Goal: Task Accomplishment & Management: Manage account settings

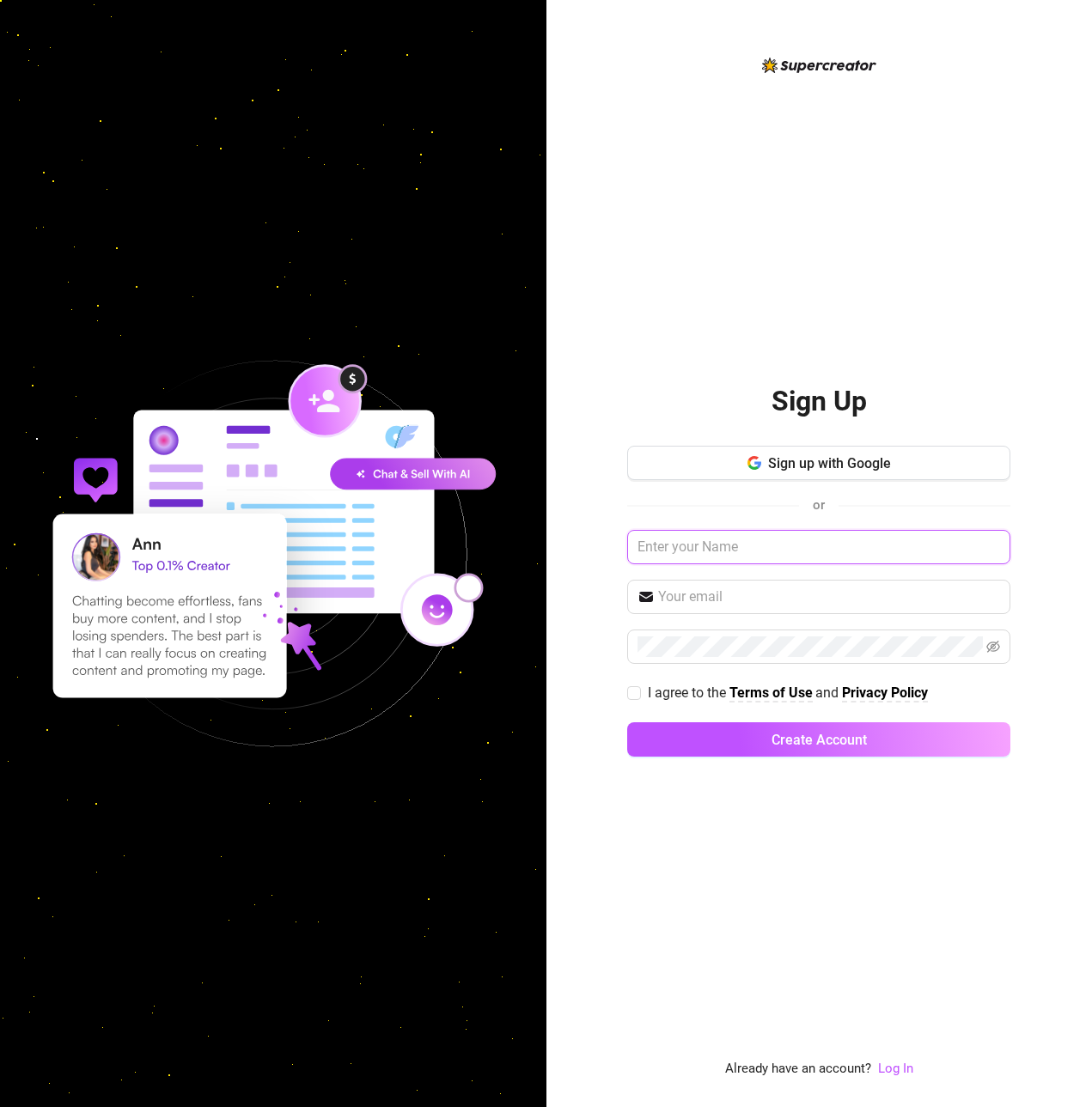
click at [823, 538] on input "text" at bounding box center [818, 547] width 383 height 35
click at [808, 471] on span "Sign up with Google" at bounding box center [829, 463] width 123 height 16
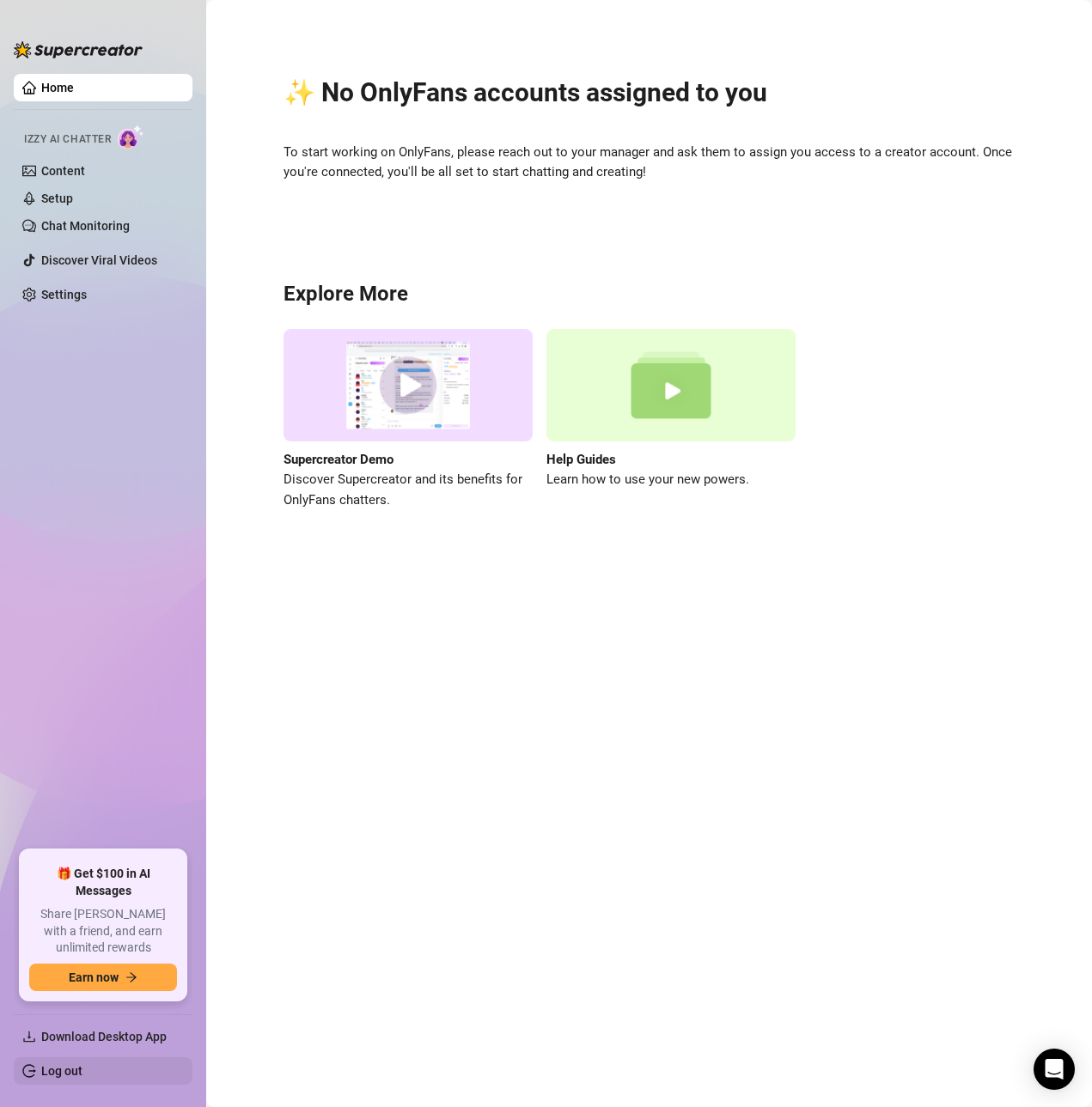
click at [67, 1072] on link "Log out" at bounding box center [62, 1072] width 42 height 14
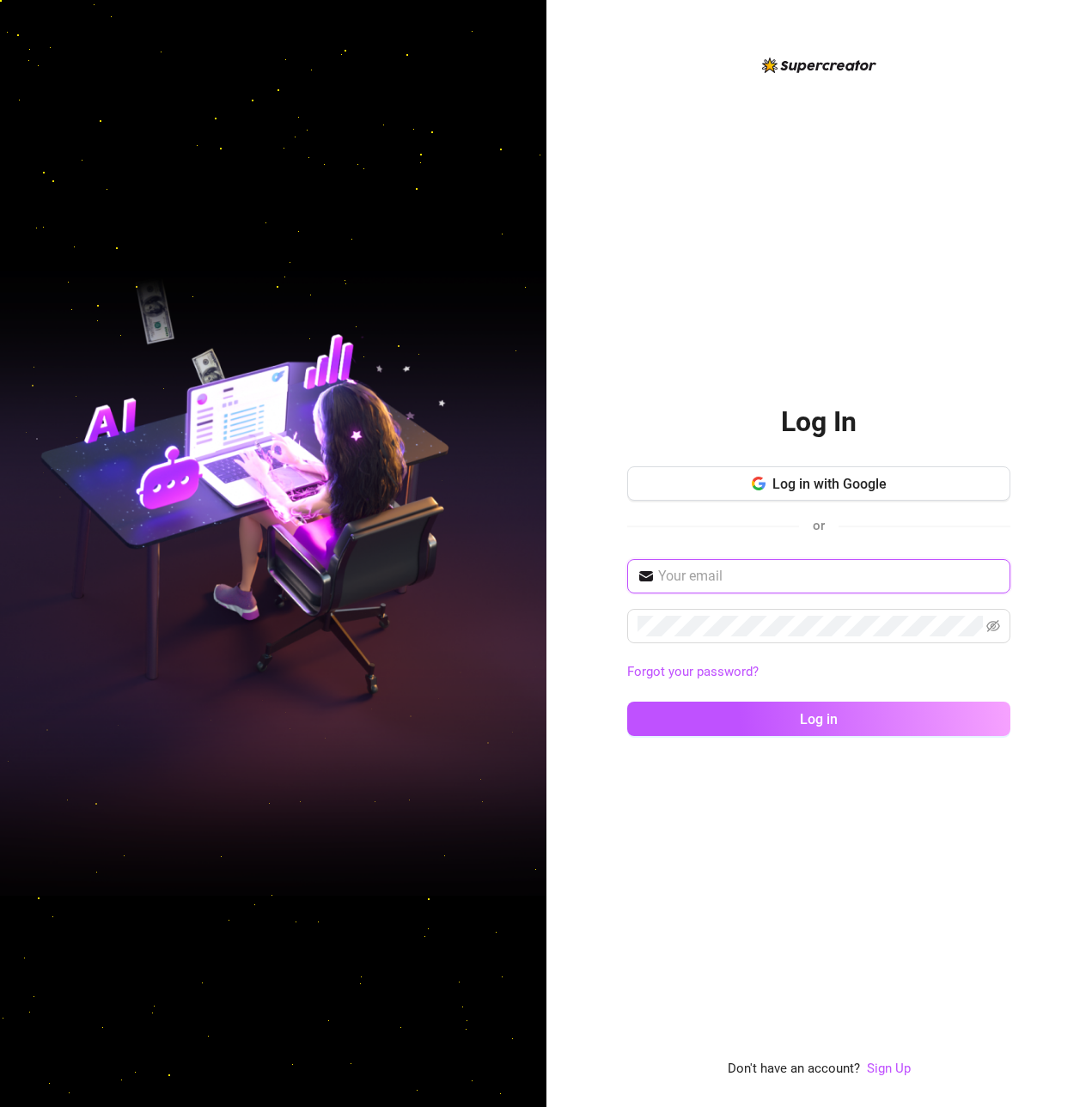
type input "[EMAIL_ADDRESS][DOMAIN_NAME]"
click at [895, 289] on div "Log In Log in with Google or [EMAIL_ADDRESS][DOMAIN_NAME] Forgot your password?…" at bounding box center [818, 567] width 383 height 1025
click at [921, 576] on input "[EMAIL_ADDRESS][DOMAIN_NAME]" at bounding box center [829, 576] width 342 height 20
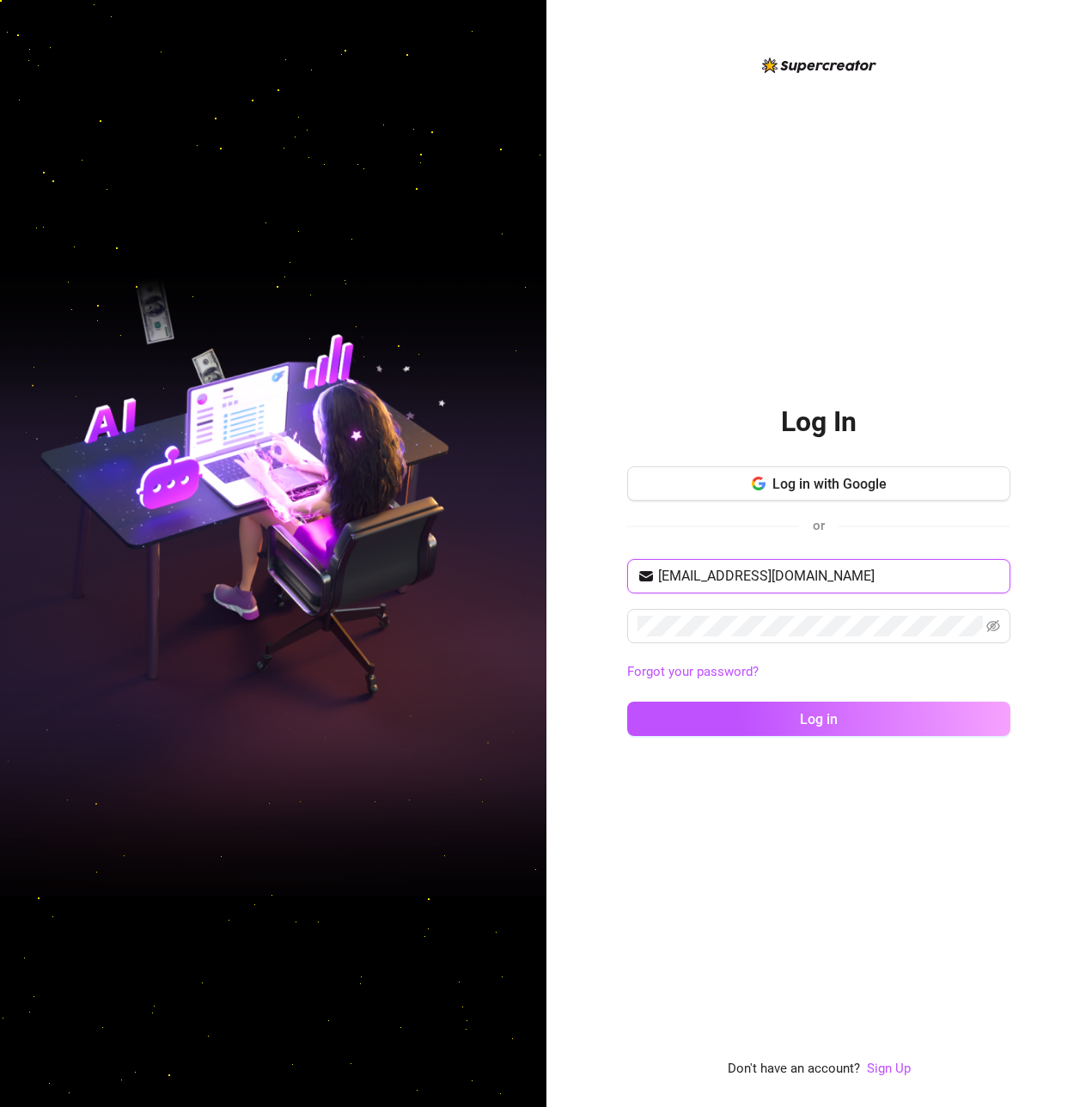
click at [921, 576] on input "[EMAIL_ADDRESS][DOMAIN_NAME]" at bounding box center [829, 576] width 342 height 20
click at [885, 575] on input "[EMAIL_ADDRESS][DOMAIN_NAME]" at bounding box center [829, 576] width 342 height 20
click at [882, 569] on input "[EMAIL_ADDRESS][DOMAIN_NAME]" at bounding box center [829, 576] width 342 height 20
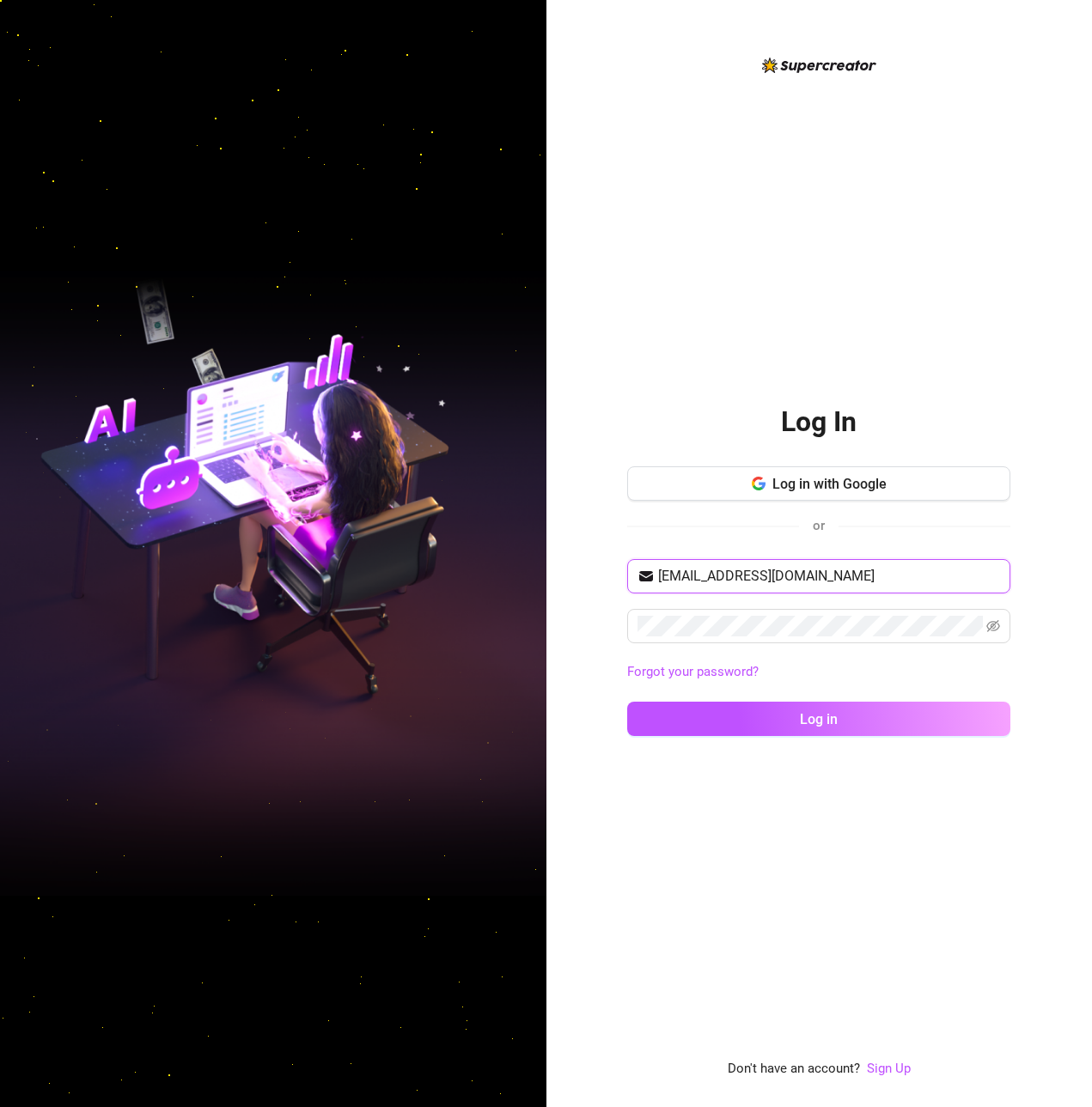
drag, startPoint x: 883, startPoint y: 571, endPoint x: 664, endPoint y: 555, distance: 219.6
click at [672, 570] on input "[EMAIL_ADDRESS][DOMAIN_NAME]" at bounding box center [829, 576] width 342 height 20
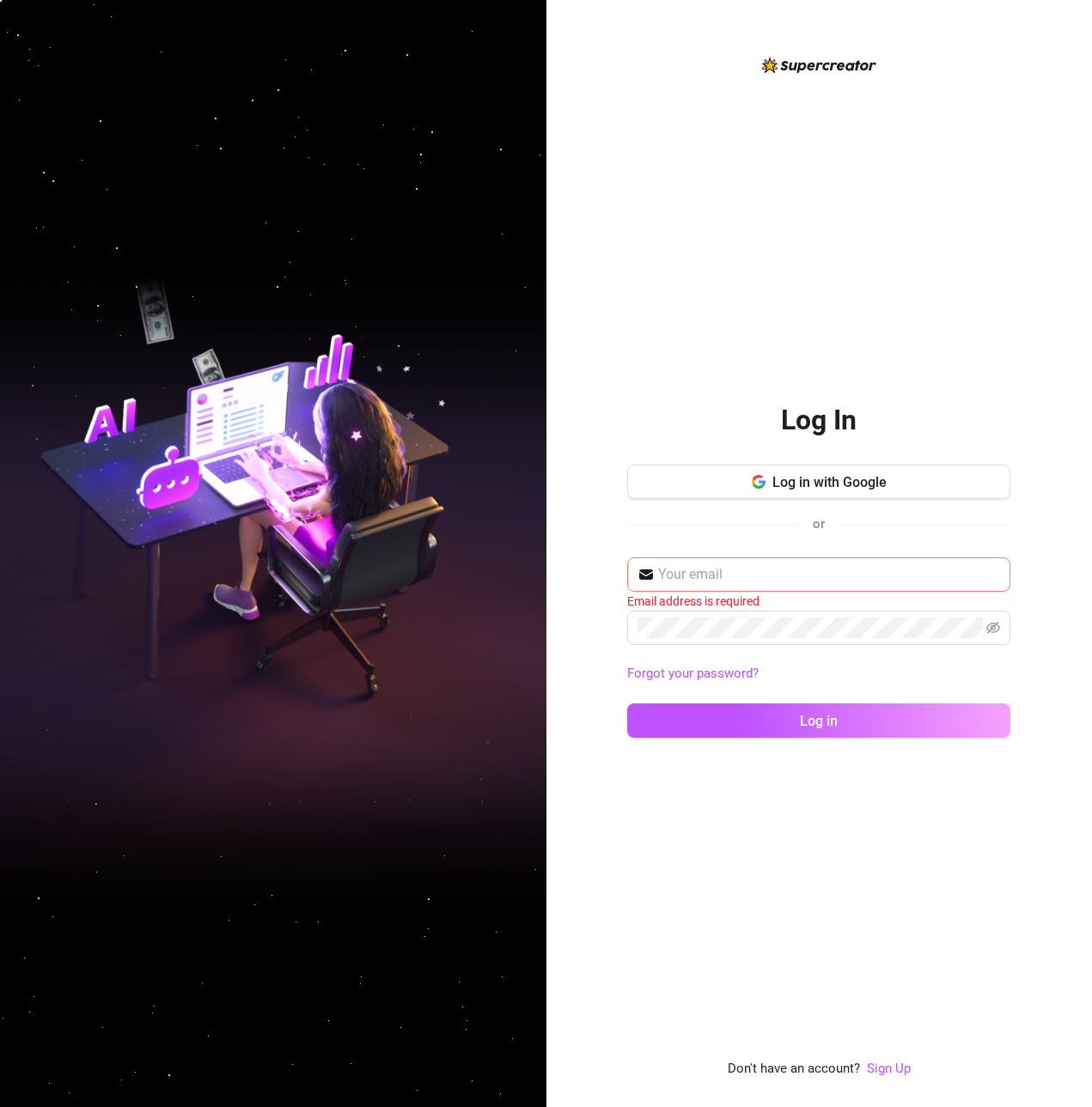
click at [776, 561] on span at bounding box center [818, 575] width 383 height 35
click at [766, 570] on input "text" at bounding box center [829, 574] width 342 height 20
paste input "[EMAIL_ADDRESS][DOMAIN_NAME]"
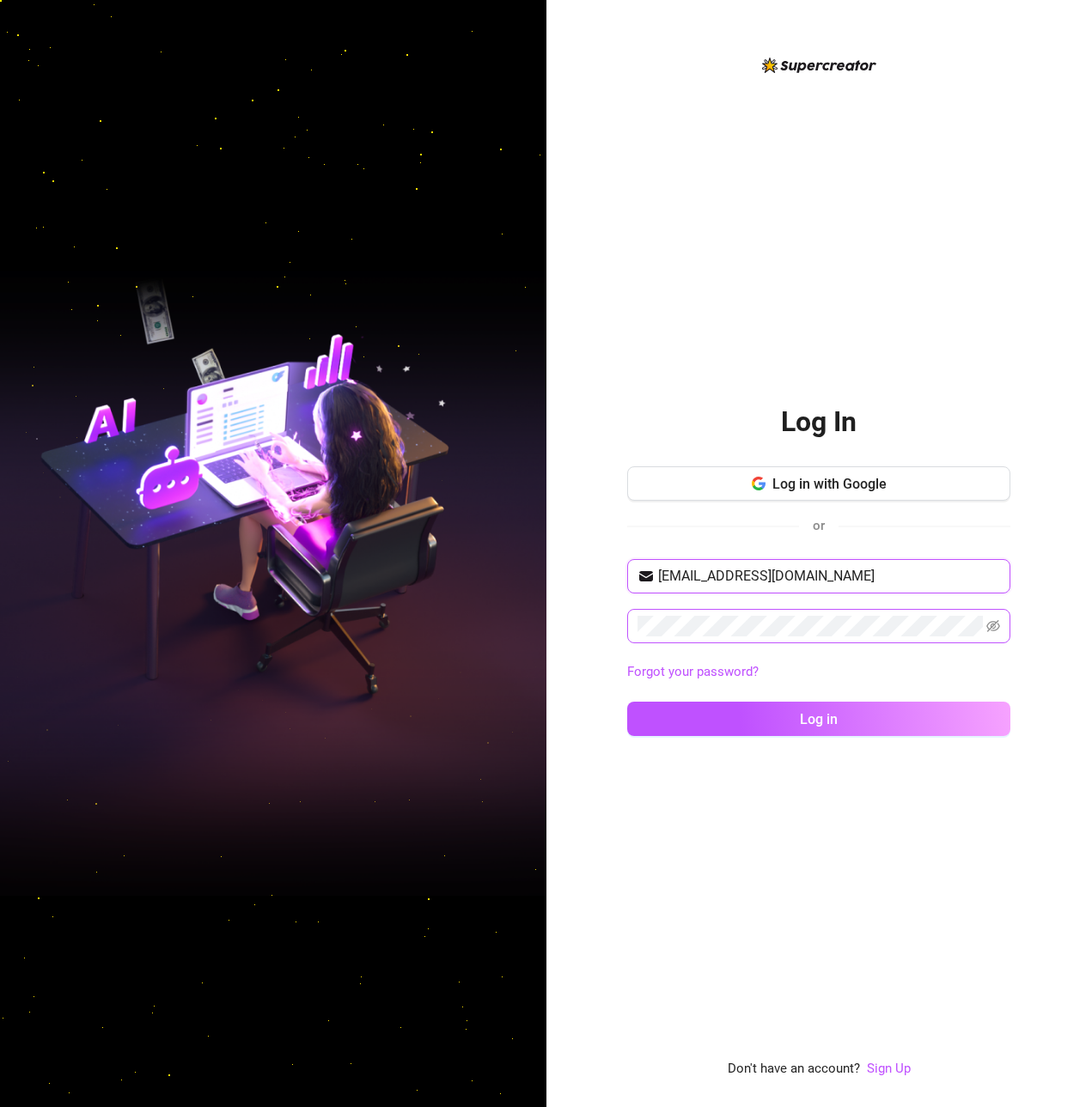
type input "[EMAIL_ADDRESS][DOMAIN_NAME]"
click at [770, 615] on span at bounding box center [818, 626] width 383 height 35
click at [988, 627] on icon "eye-invisible" at bounding box center [994, 626] width 14 height 12
click at [638, 758] on div "Log In Log in with Google or [EMAIL_ADDRESS][DOMAIN_NAME] Forgot your password?…" at bounding box center [818, 567] width 383 height 1025
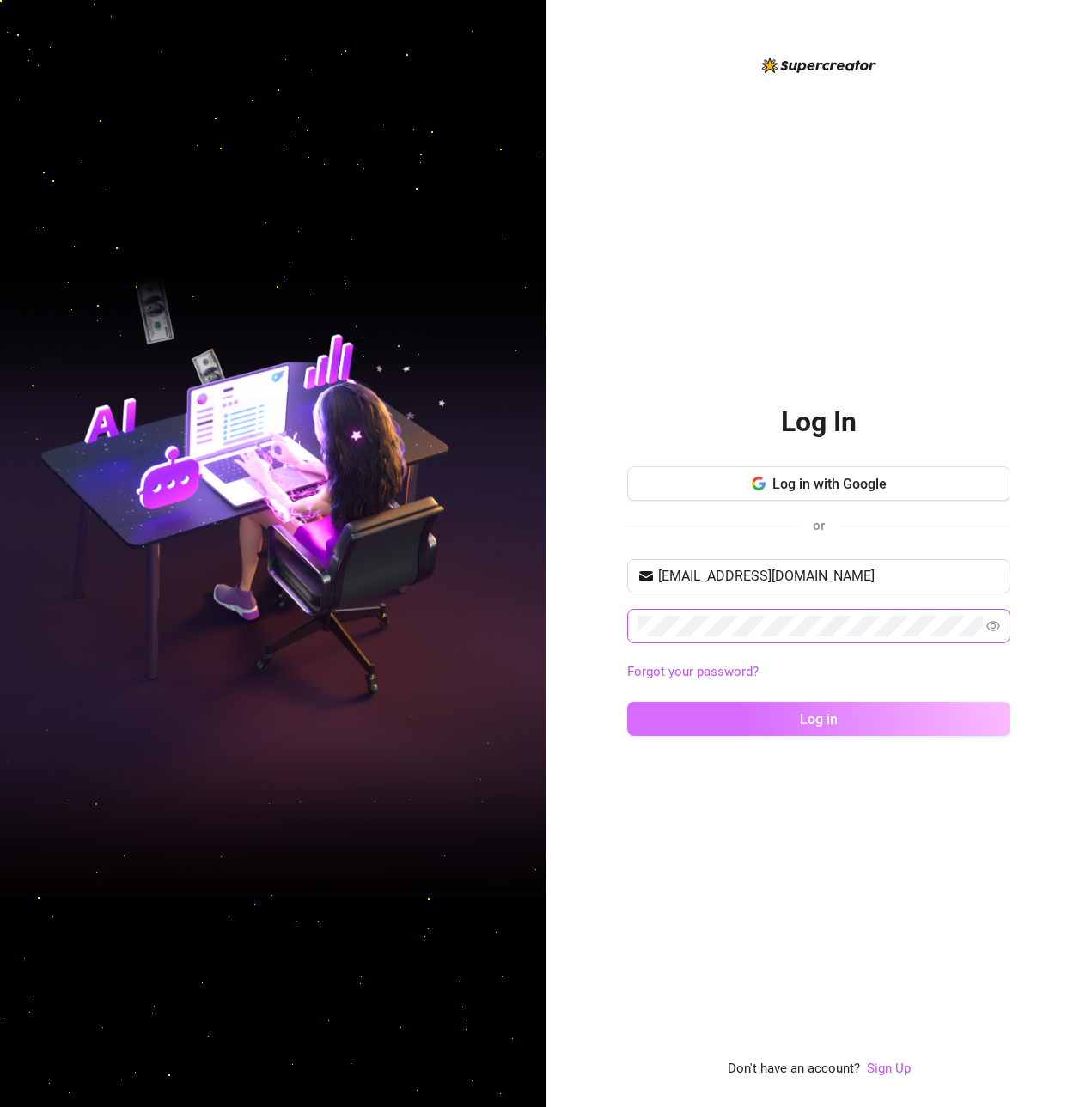
click at [643, 722] on button "Log in" at bounding box center [818, 719] width 383 height 35
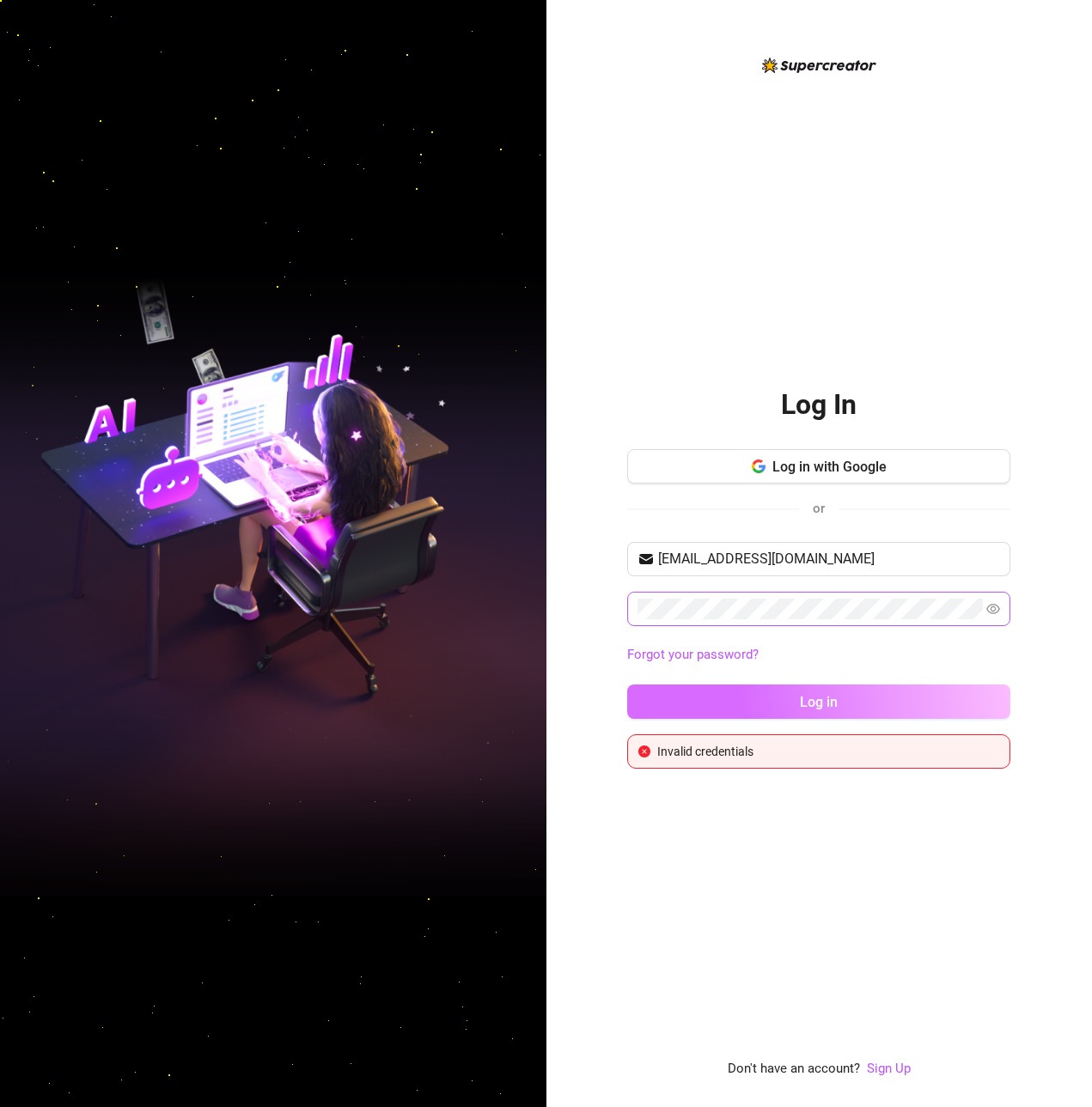
click at [685, 708] on button "Log in" at bounding box center [818, 701] width 383 height 35
click at [627, 685] on button "Log in" at bounding box center [818, 701] width 383 height 35
click at [686, 622] on span at bounding box center [818, 608] width 383 height 35
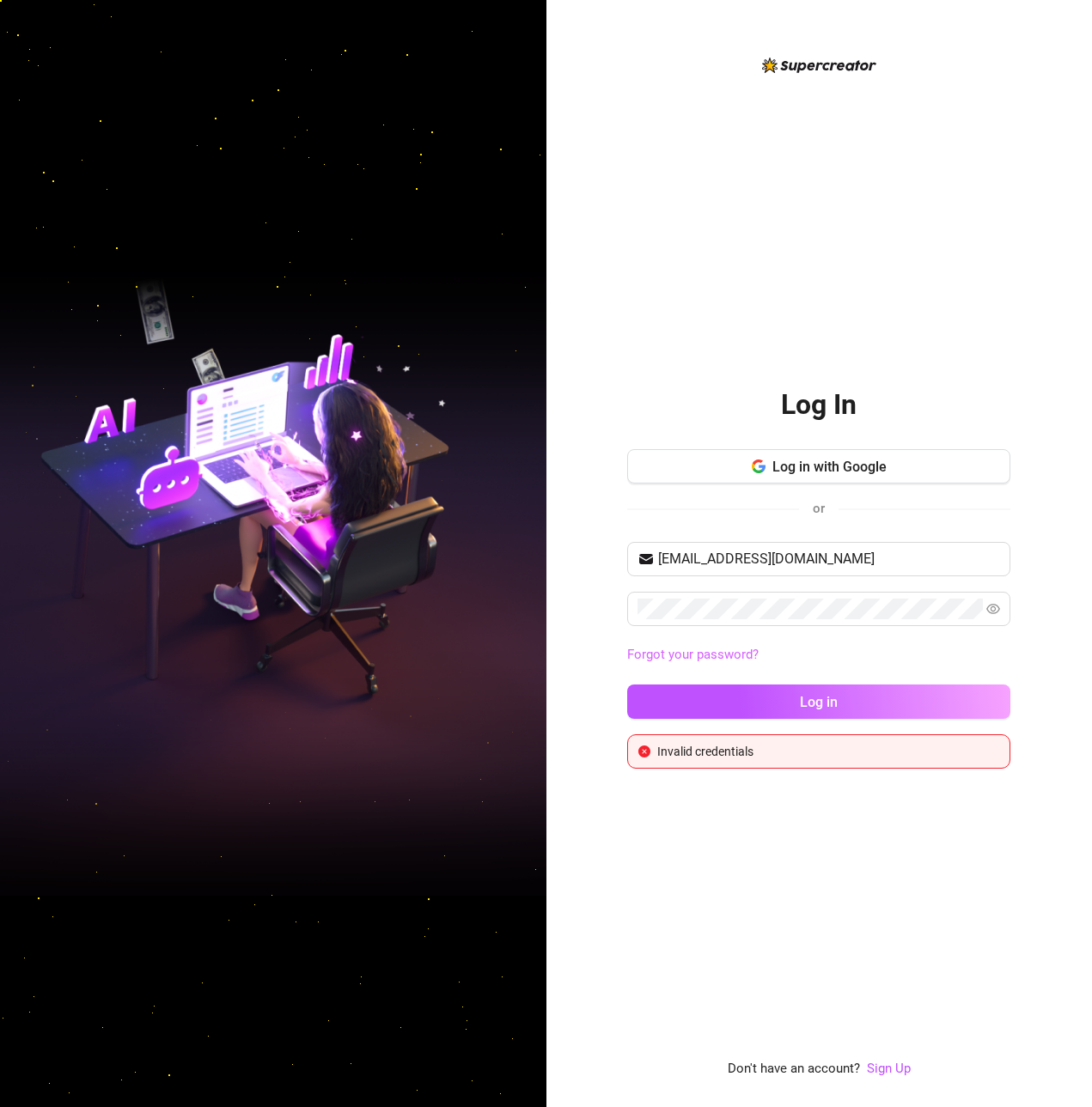
click at [703, 660] on link "Forgot your password?" at bounding box center [693, 654] width 131 height 15
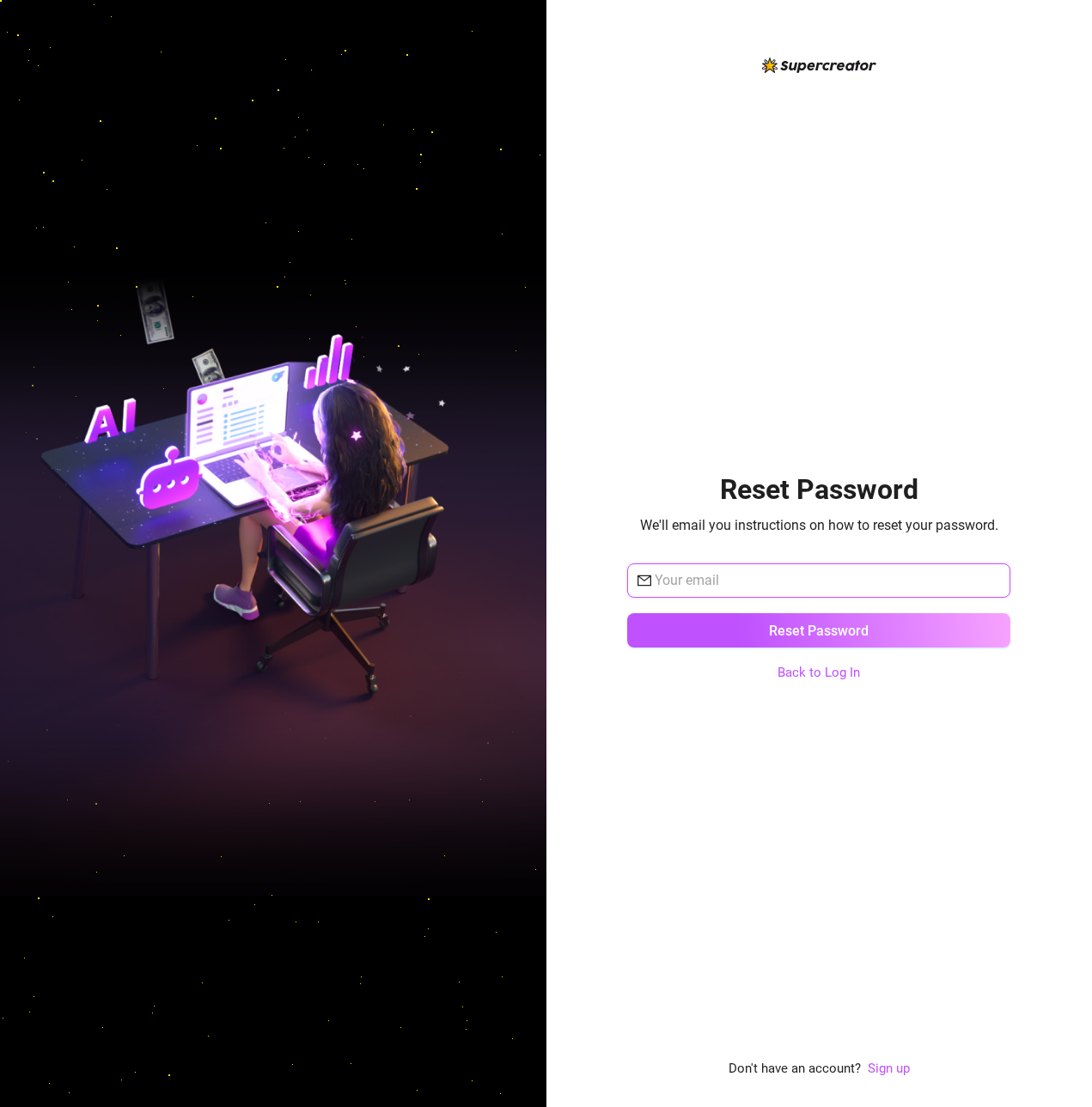
click at [730, 582] on input "text" at bounding box center [827, 580] width 345 height 20
paste input "[EMAIL_ADDRESS][DOMAIN_NAME]"
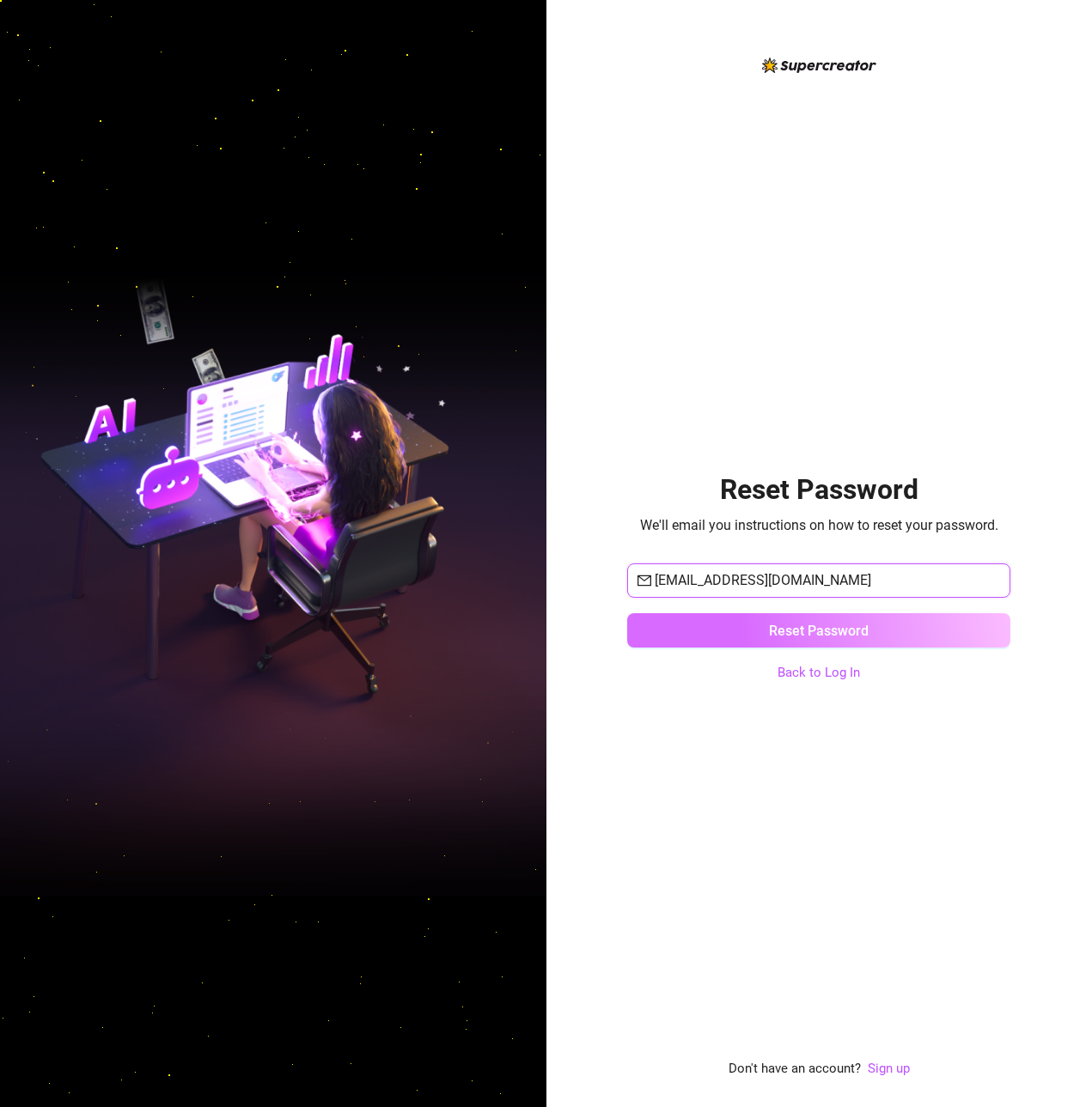
type input "[EMAIL_ADDRESS][DOMAIN_NAME]"
click at [793, 638] on span "Reset Password" at bounding box center [818, 631] width 100 height 16
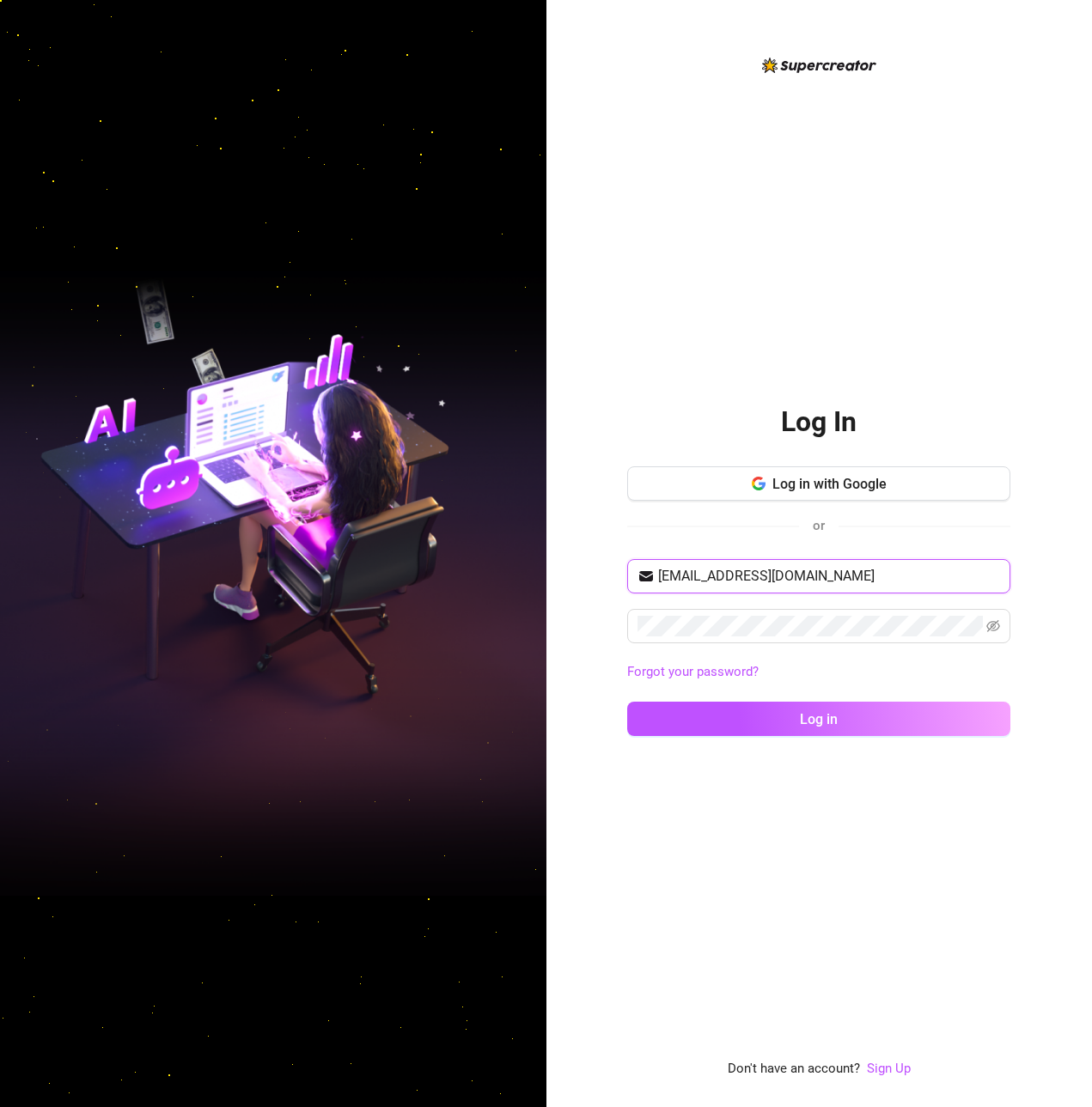
click at [838, 577] on input "[EMAIL_ADDRESS][DOMAIN_NAME]" at bounding box center [829, 576] width 342 height 20
click at [842, 577] on input "[EMAIL_ADDRESS][DOMAIN_NAME]" at bounding box center [829, 576] width 342 height 20
paste input "cyxcyj13"
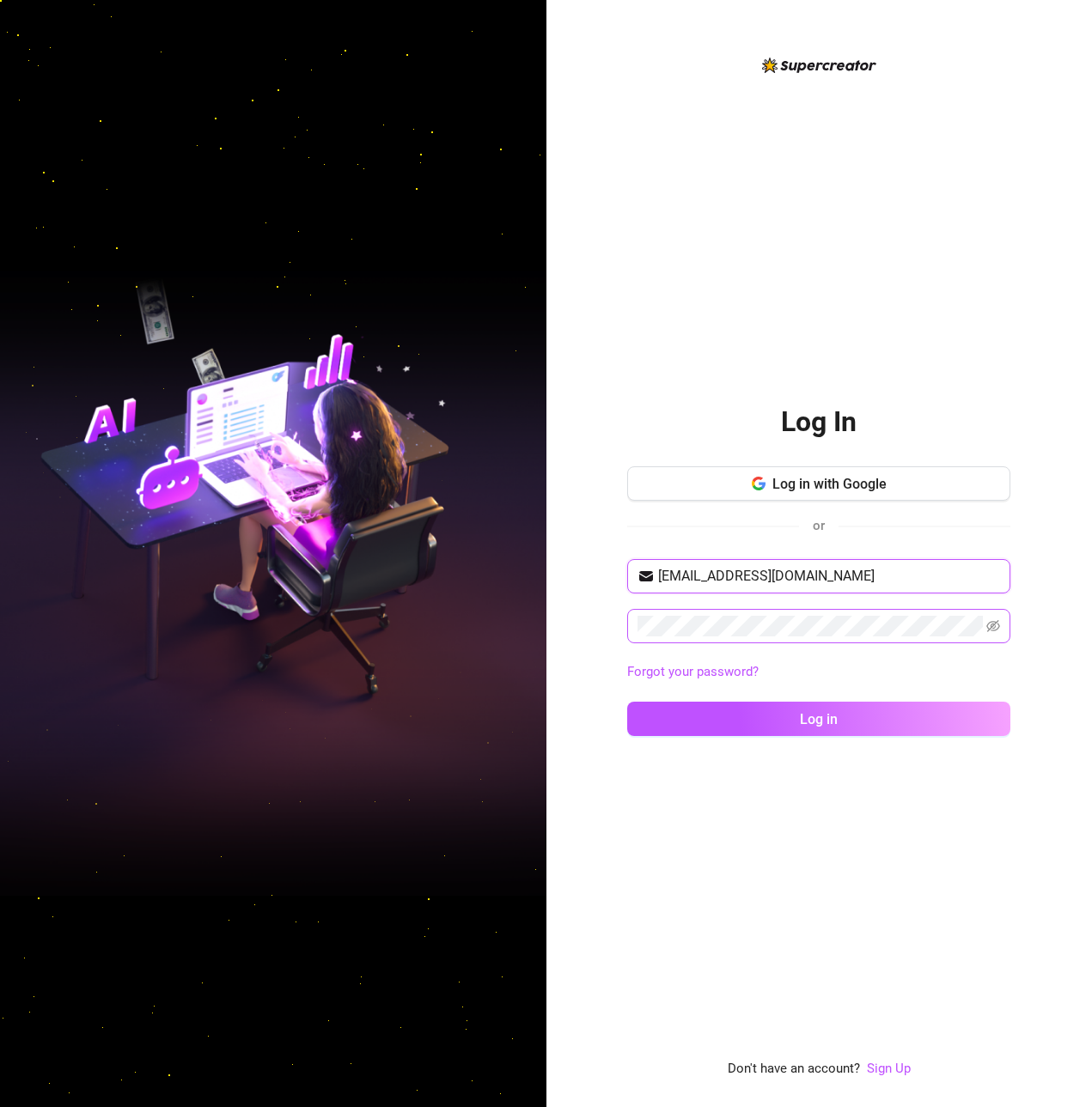
type input "[EMAIL_ADDRESS][DOMAIN_NAME]"
click at [627, 702] on button "Log in" at bounding box center [818, 719] width 383 height 35
